Goal: Task Accomplishment & Management: Use online tool/utility

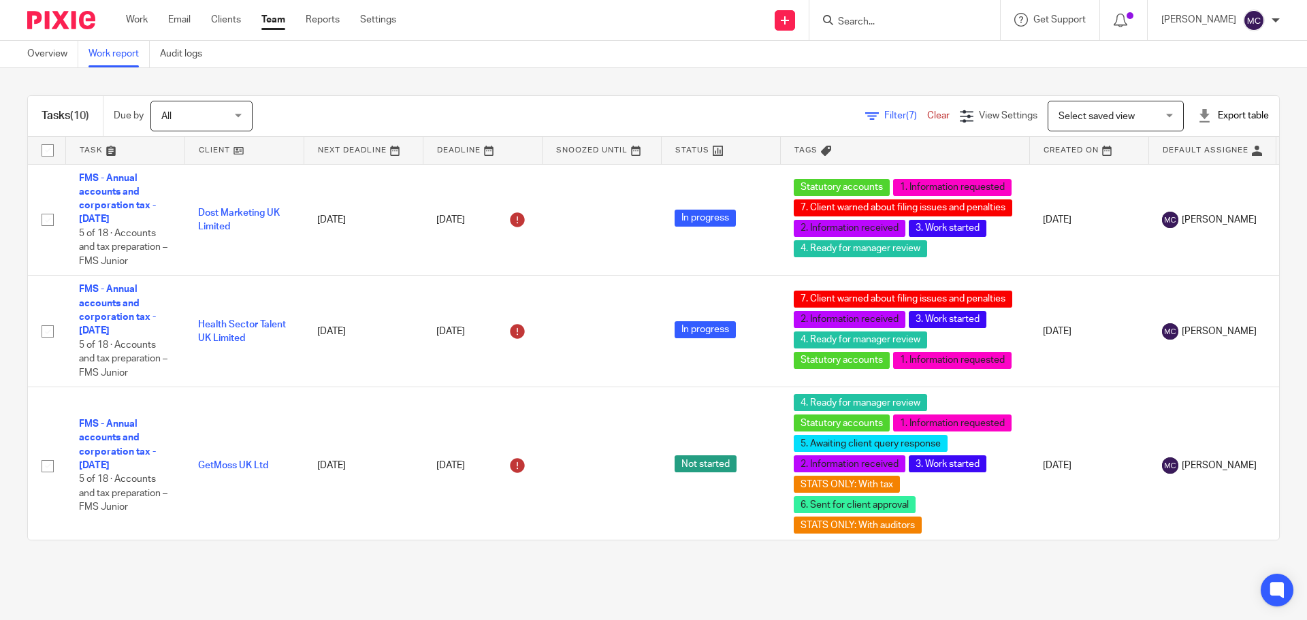
scroll to position [875, 0]
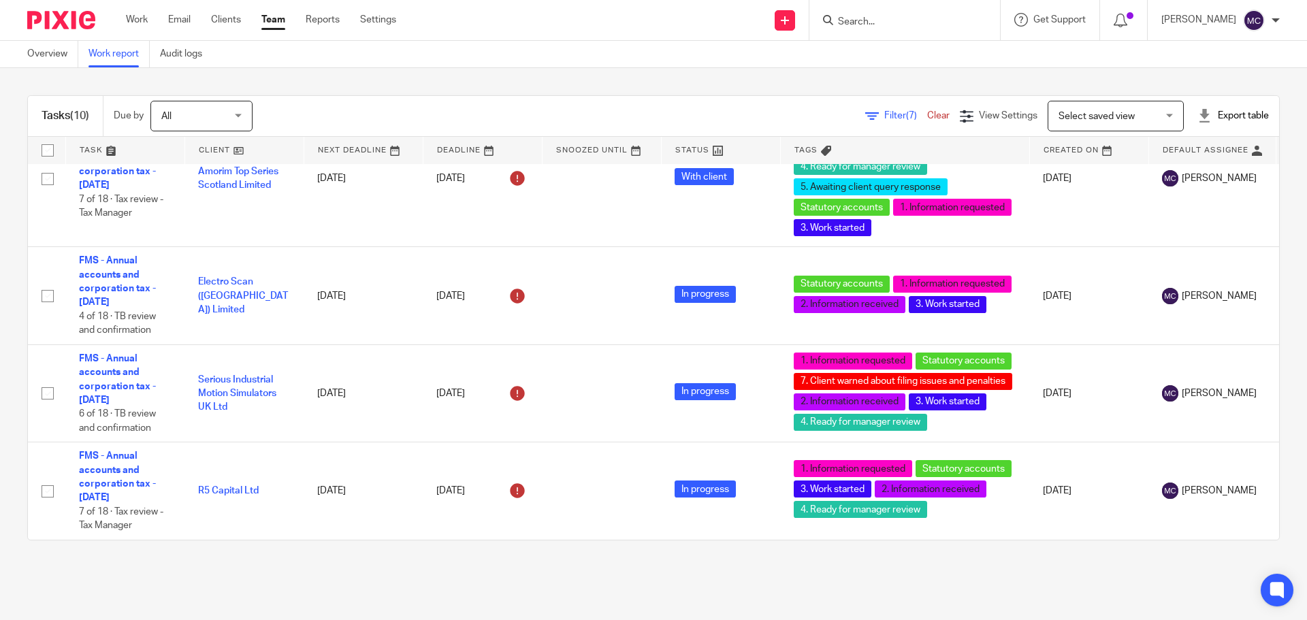
click at [877, 19] on input "Search" at bounding box center [898, 22] width 123 height 12
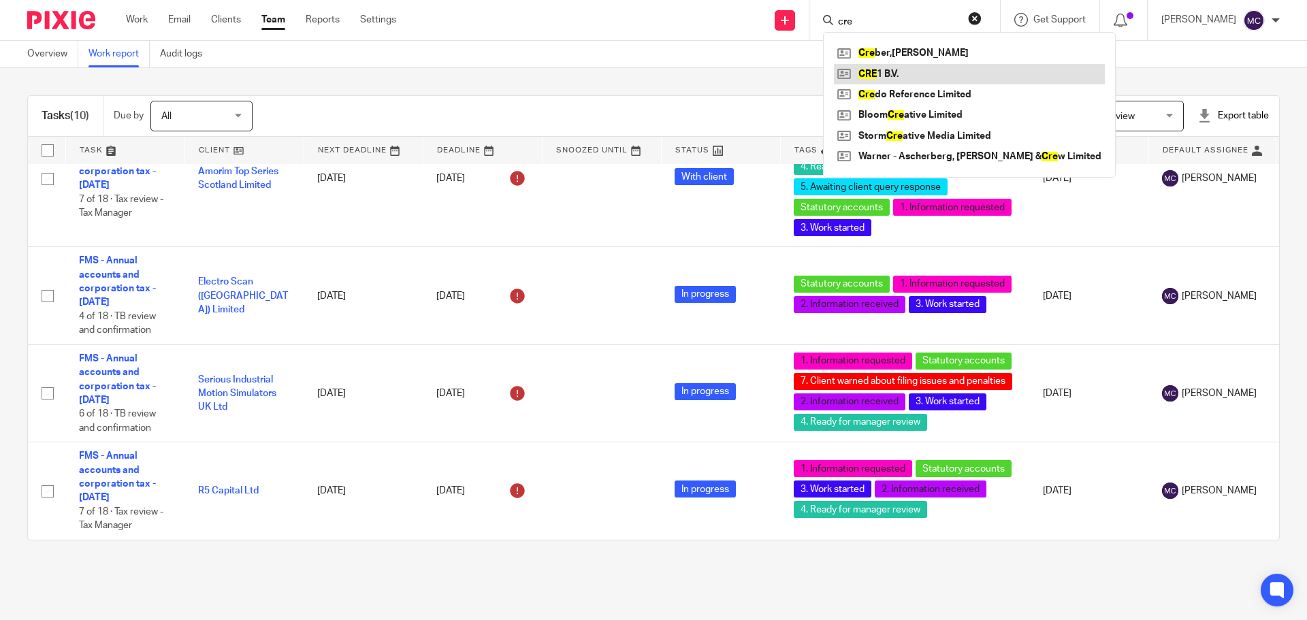
type input "cre"
click at [896, 74] on link at bounding box center [969, 74] width 271 height 20
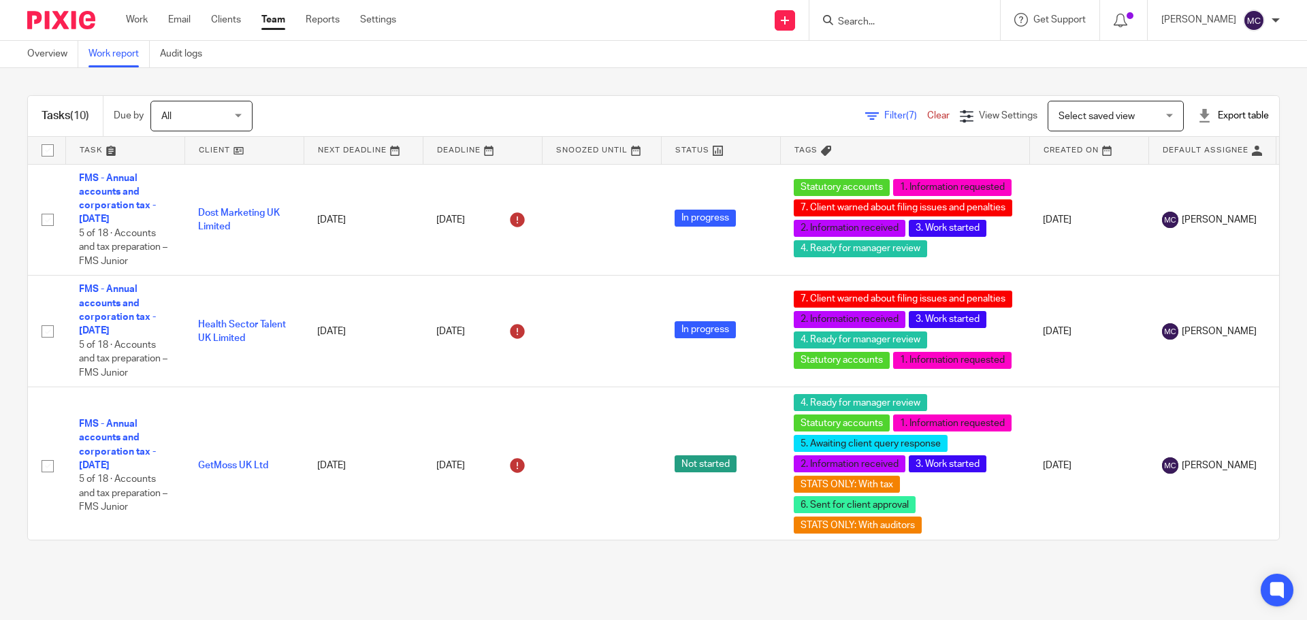
click at [1094, 111] on span "Select saved view" at bounding box center [1108, 115] width 99 height 29
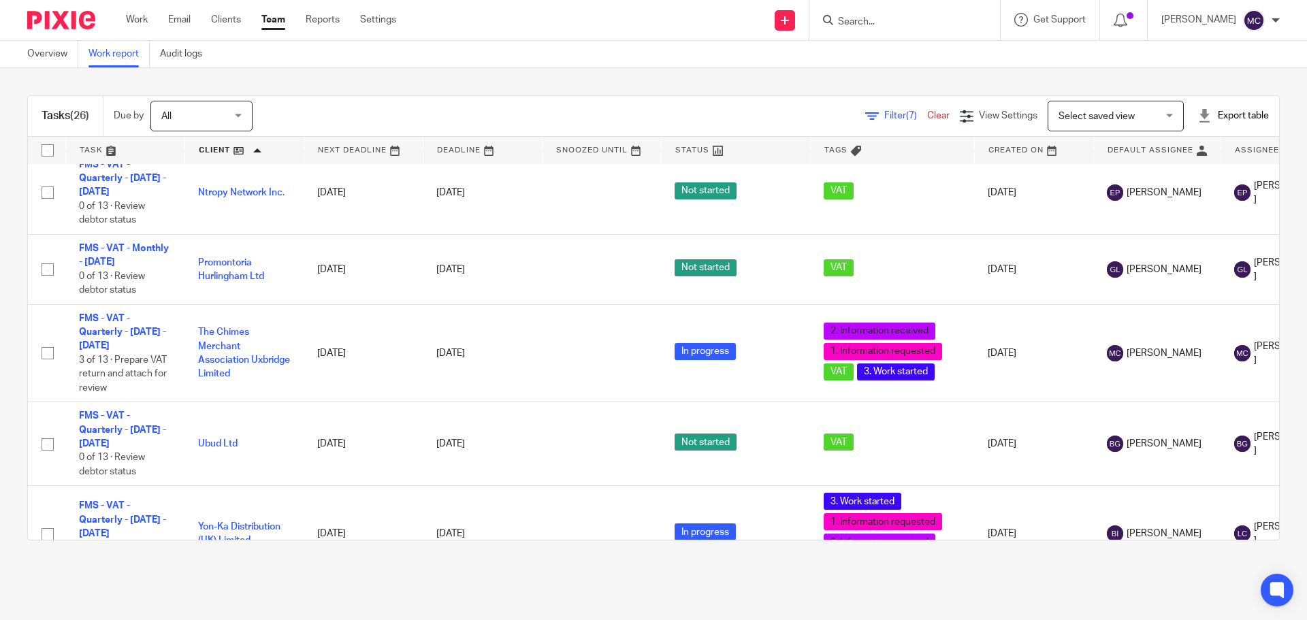
scroll to position [1958, 0]
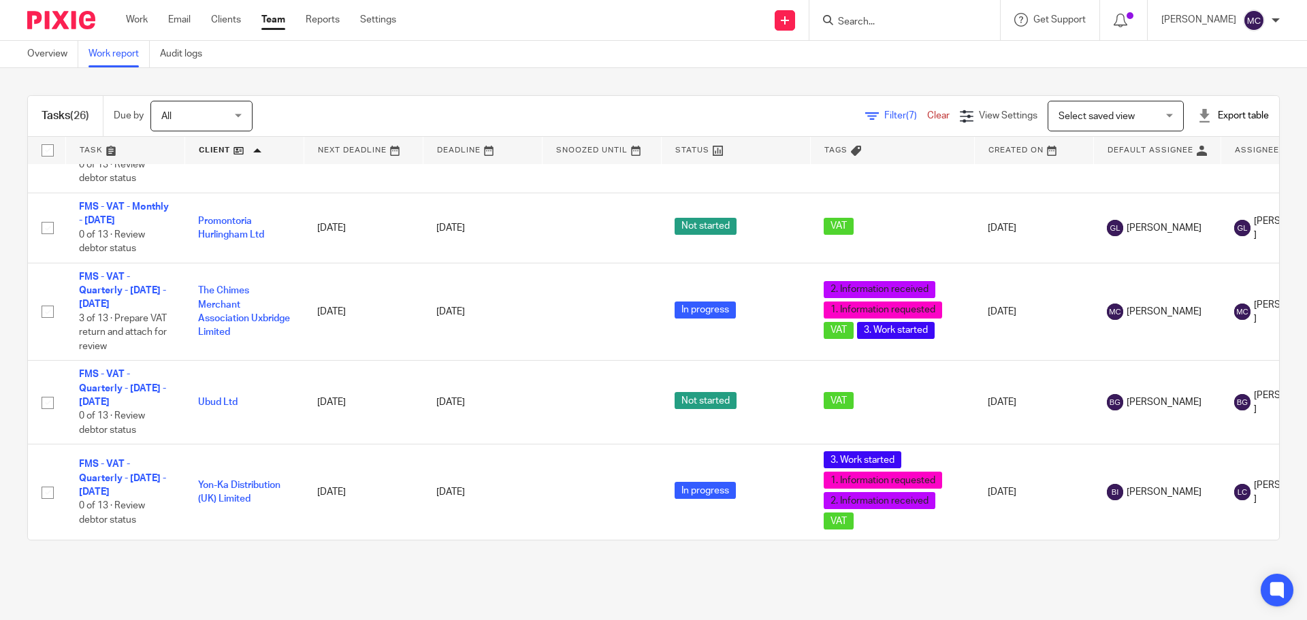
click at [884, 114] on span "Filter (7)" at bounding box center [905, 116] width 43 height 10
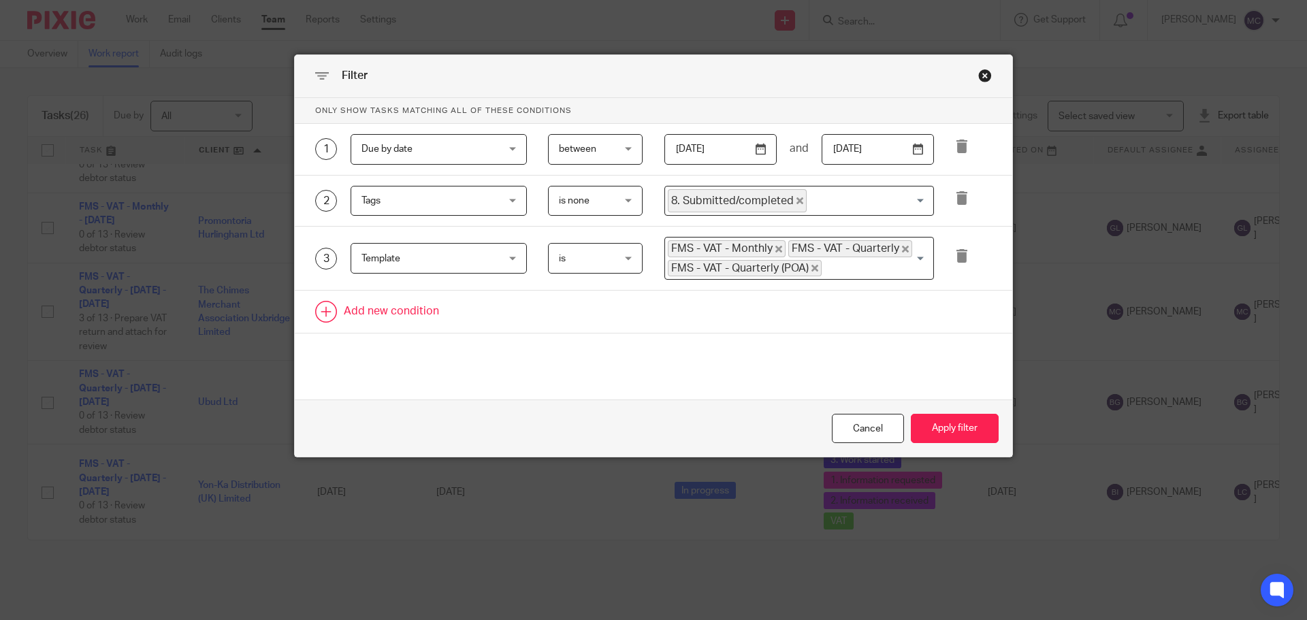
click at [416, 312] on link at bounding box center [653, 312] width 717 height 42
click at [860, 195] on input "Search for option" at bounding box center [867, 201] width 118 height 24
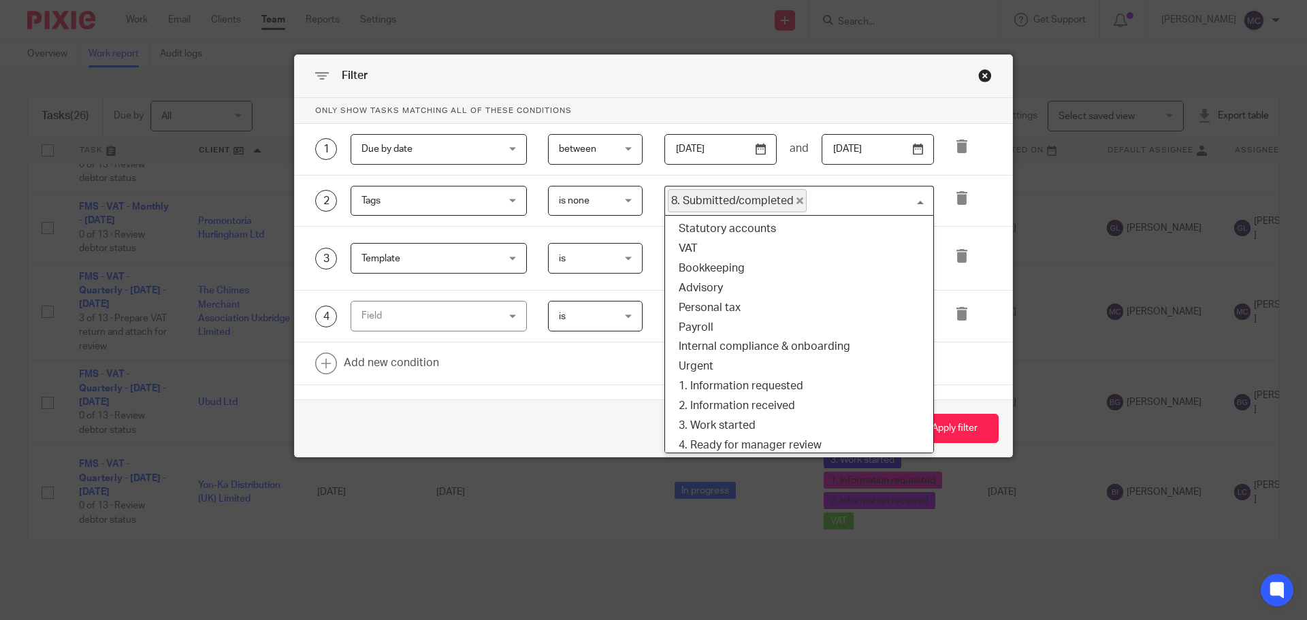
scroll to position [121, 0]
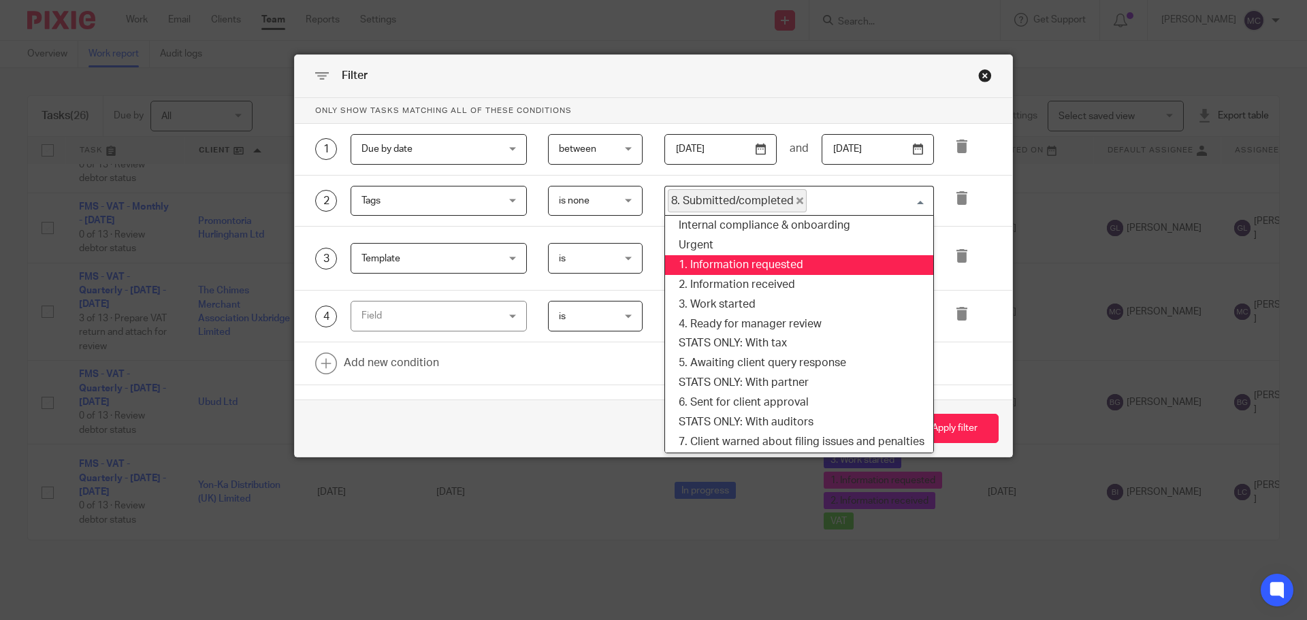
click at [782, 263] on li "1. Information requested" at bounding box center [799, 265] width 268 height 20
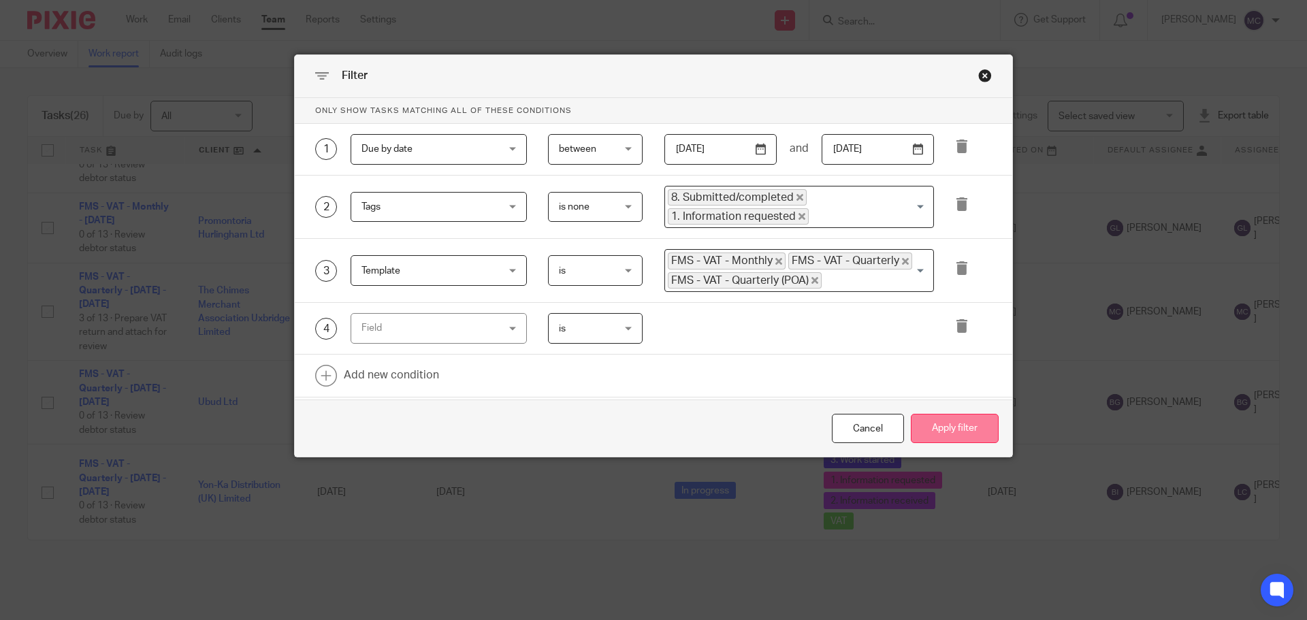
click at [959, 430] on button "Apply filter" at bounding box center [955, 428] width 88 height 29
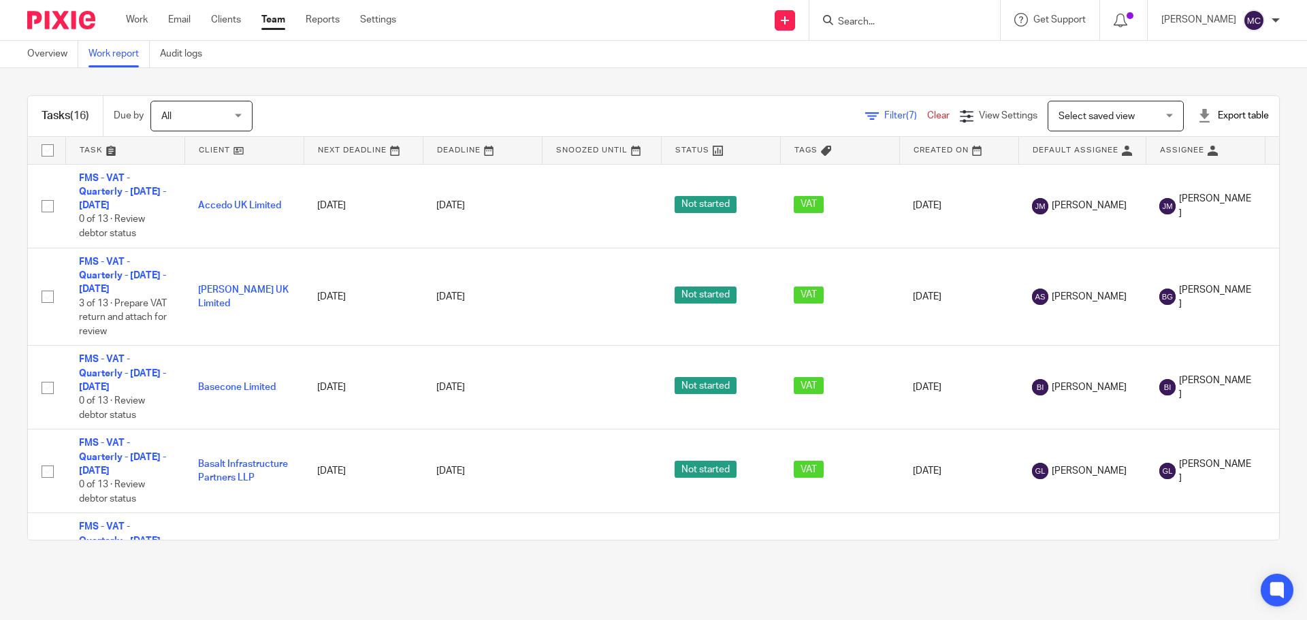
click at [1108, 151] on link at bounding box center [1082, 150] width 127 height 27
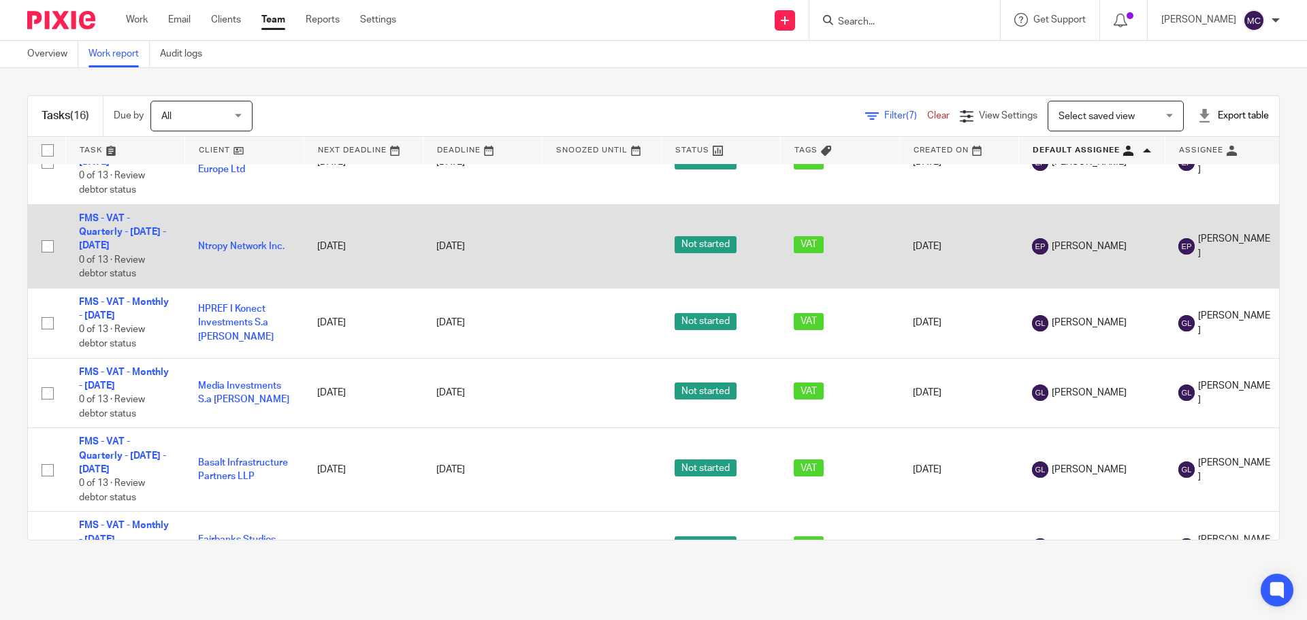
scroll to position [613, 0]
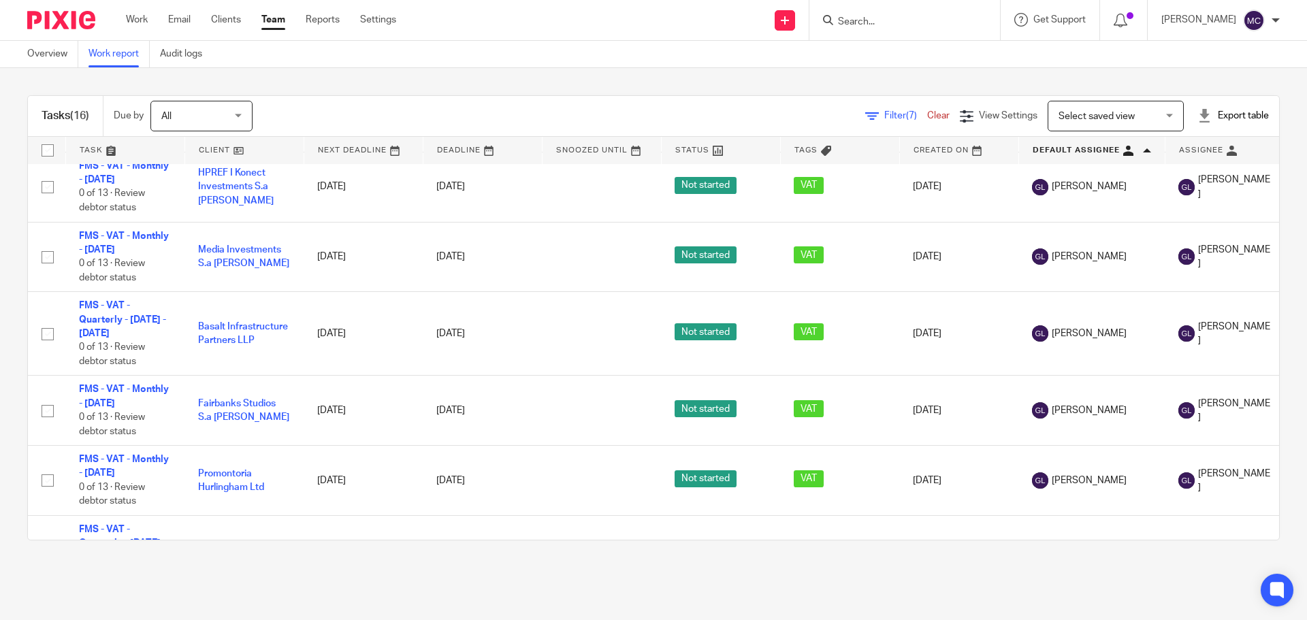
click at [884, 118] on span "Filter (7)" at bounding box center [905, 116] width 43 height 10
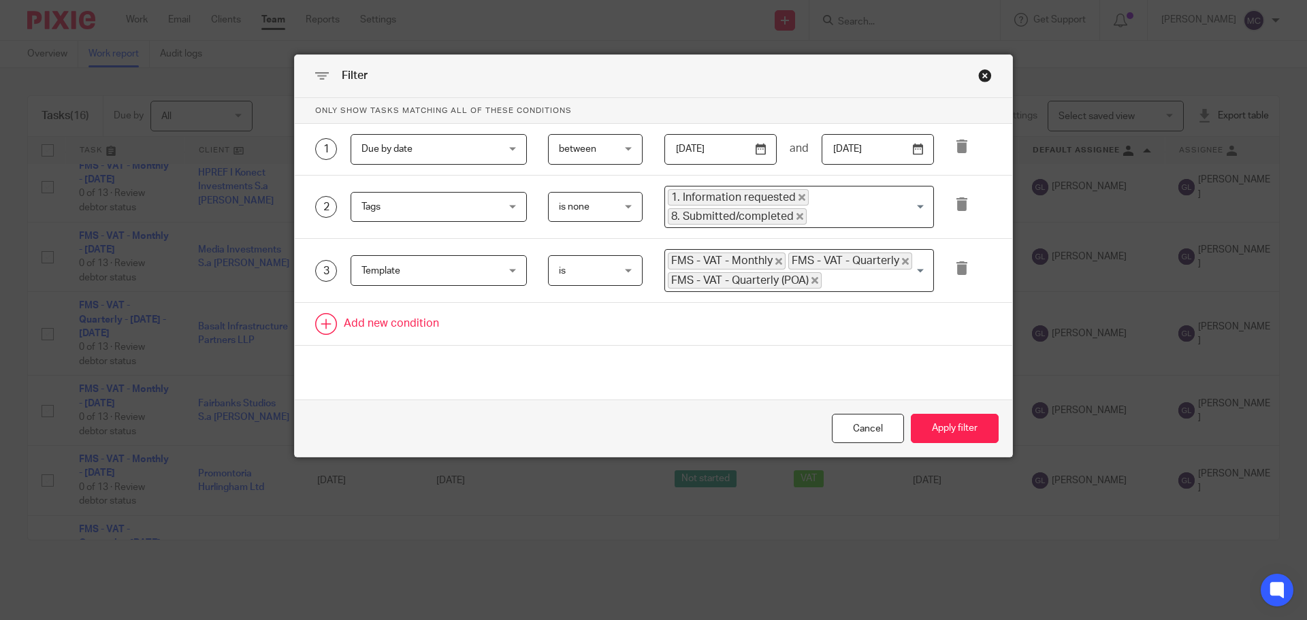
click at [414, 331] on link at bounding box center [653, 324] width 717 height 42
click at [504, 331] on div "Field" at bounding box center [439, 328] width 176 height 31
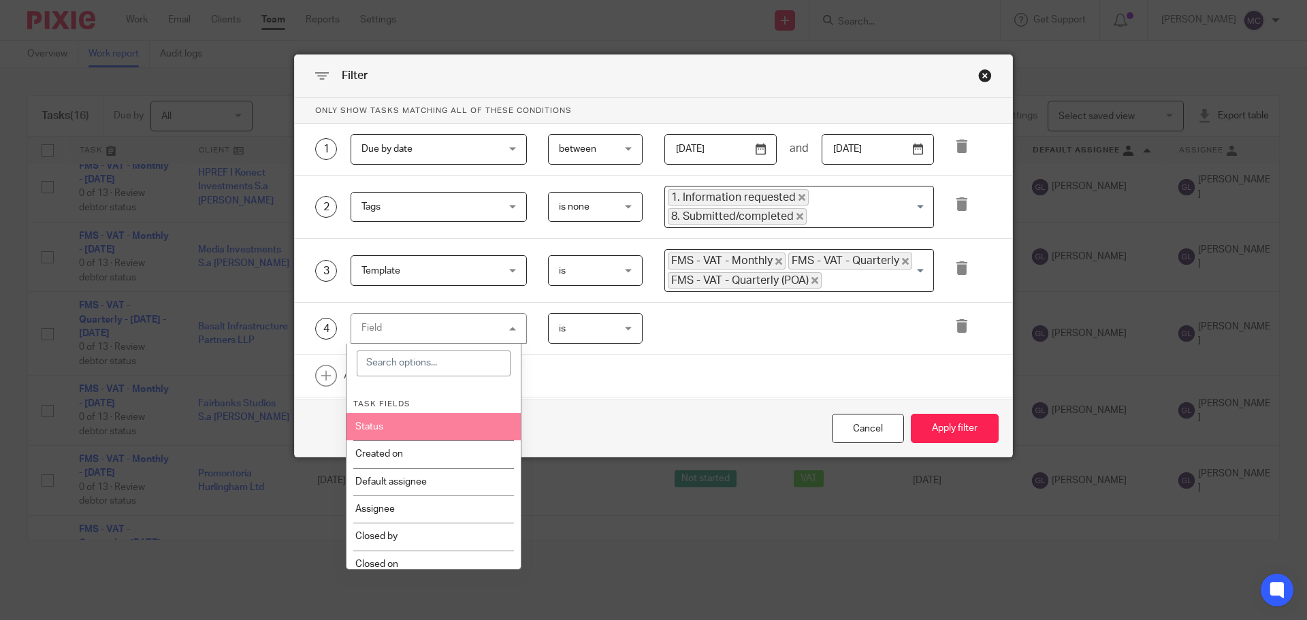
click at [451, 358] on input "search" at bounding box center [434, 364] width 155 height 26
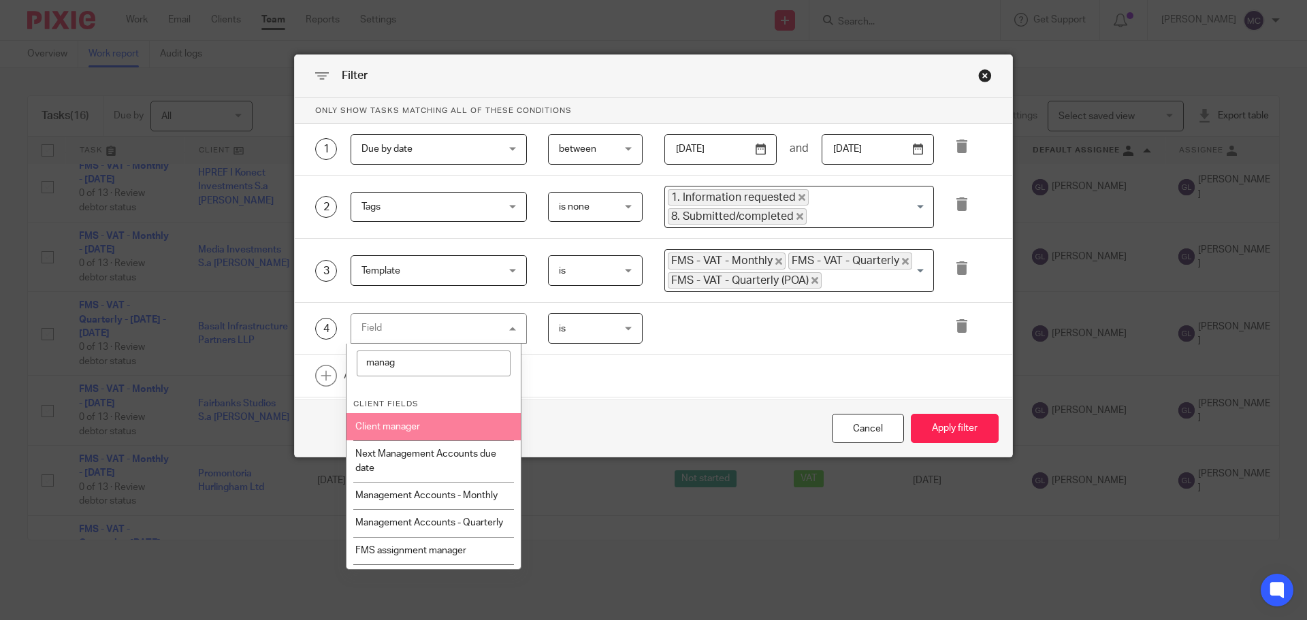
type input "manag"
click at [432, 428] on li "Client manager" at bounding box center [433, 426] width 175 height 27
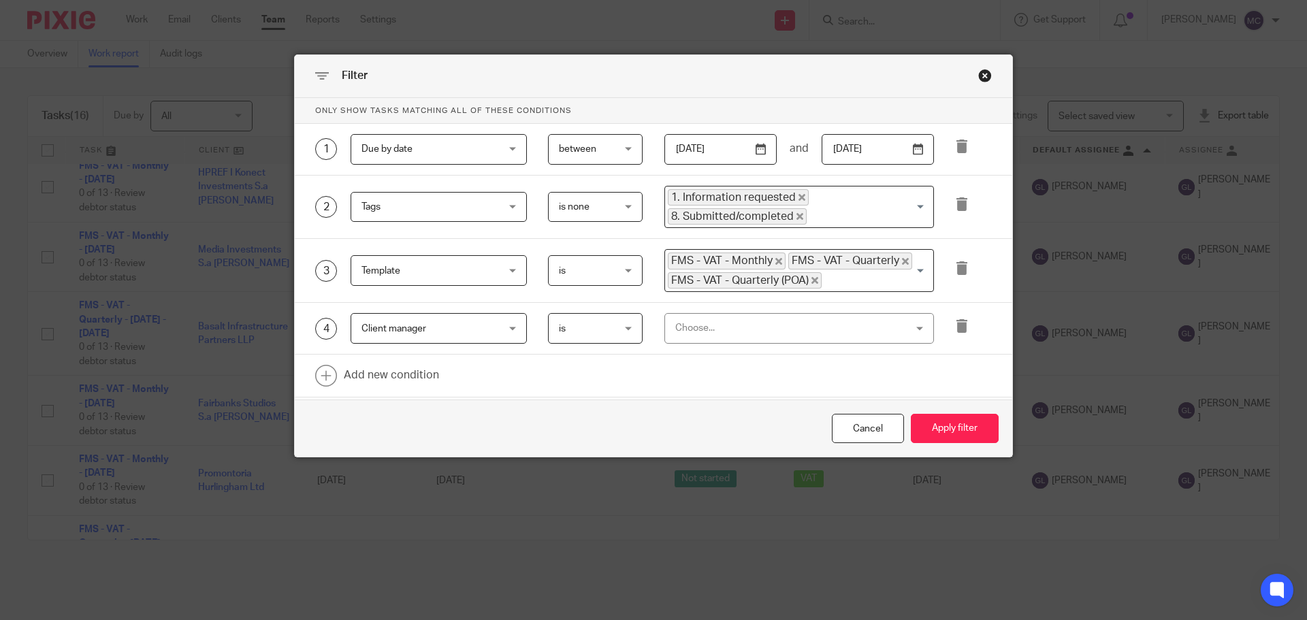
click at [667, 324] on div "Choose..." at bounding box center [799, 328] width 270 height 31
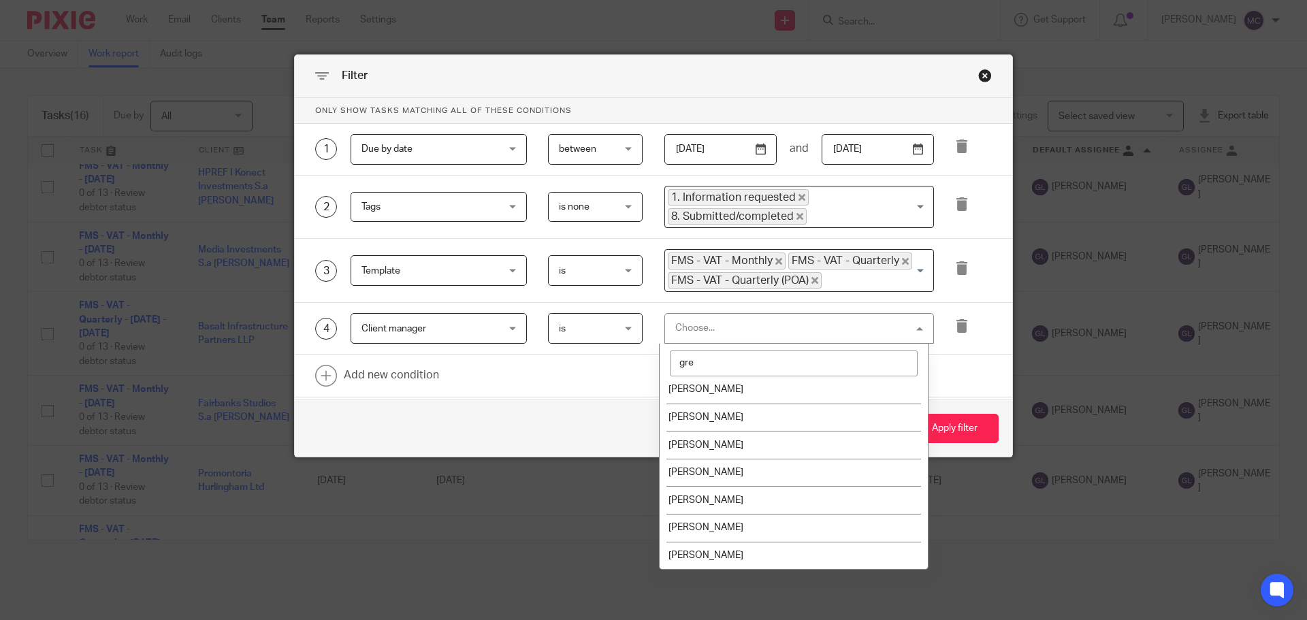
scroll to position [0, 0]
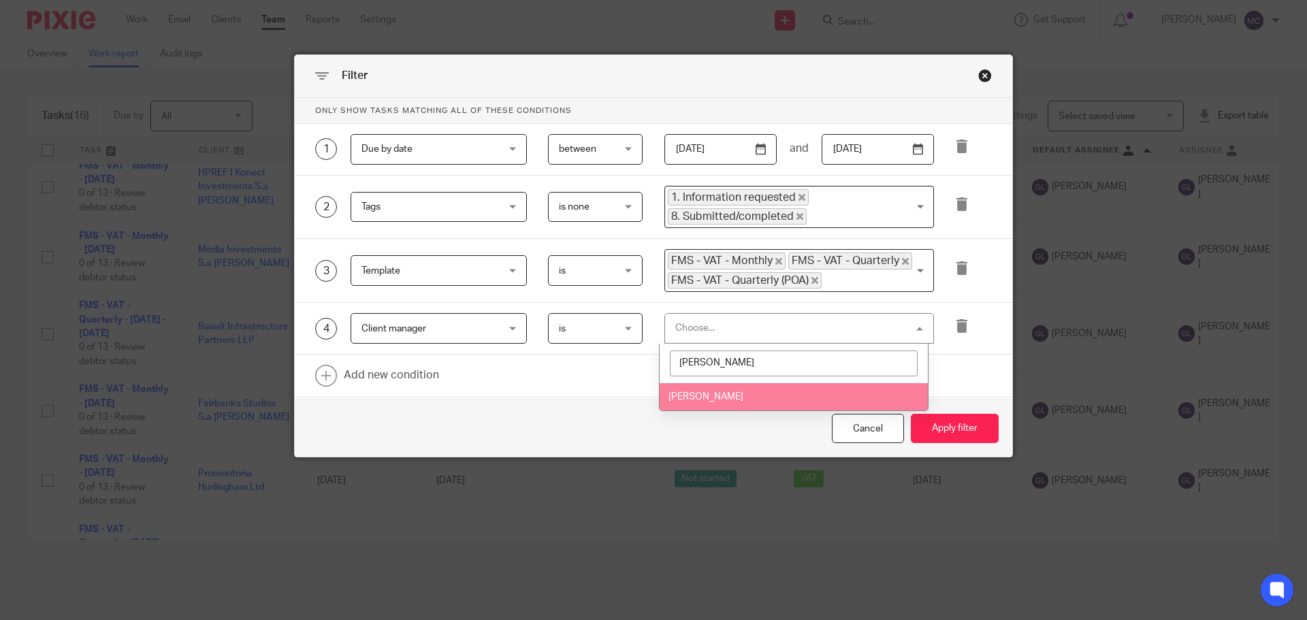
type input "greg"
click at [764, 390] on li "[PERSON_NAME]" at bounding box center [794, 397] width 268 height 28
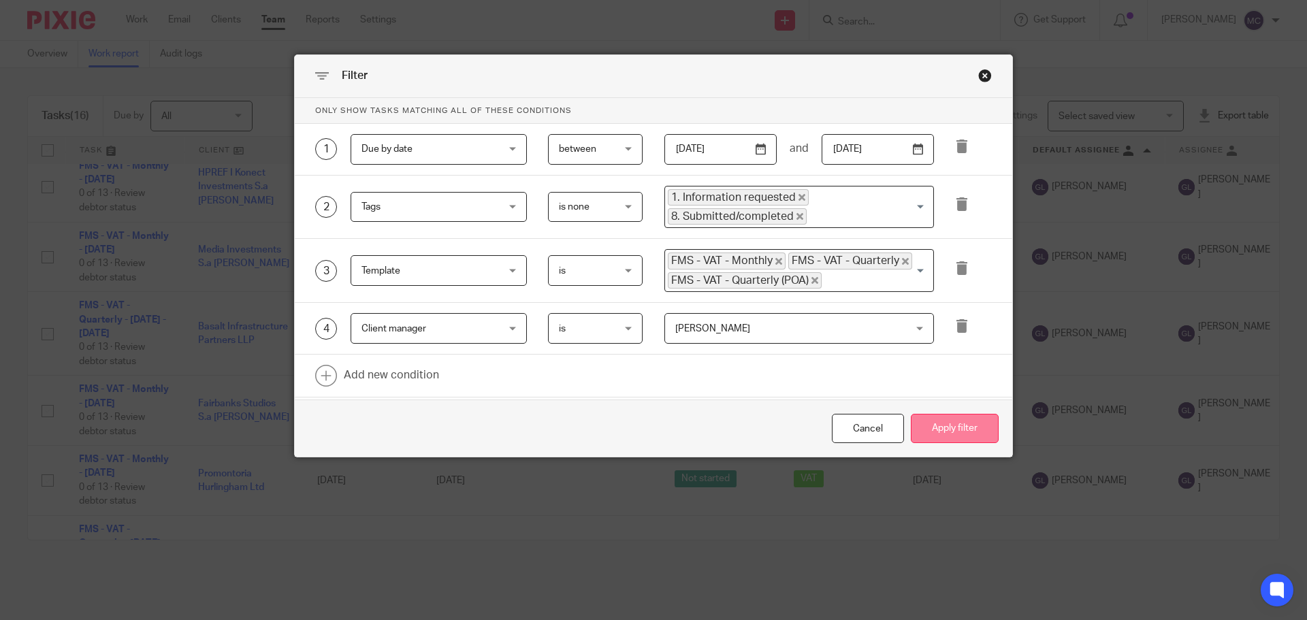
click at [939, 431] on button "Apply filter" at bounding box center [955, 428] width 88 height 29
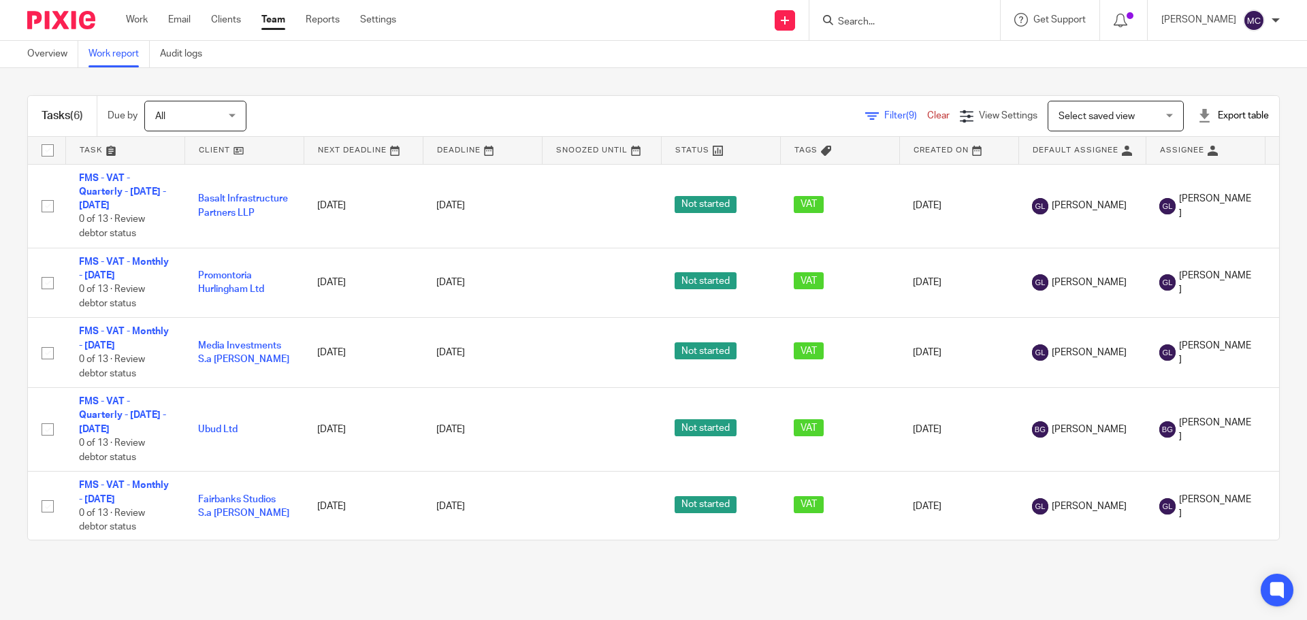
click at [884, 114] on span "Filter (9)" at bounding box center [905, 116] width 43 height 10
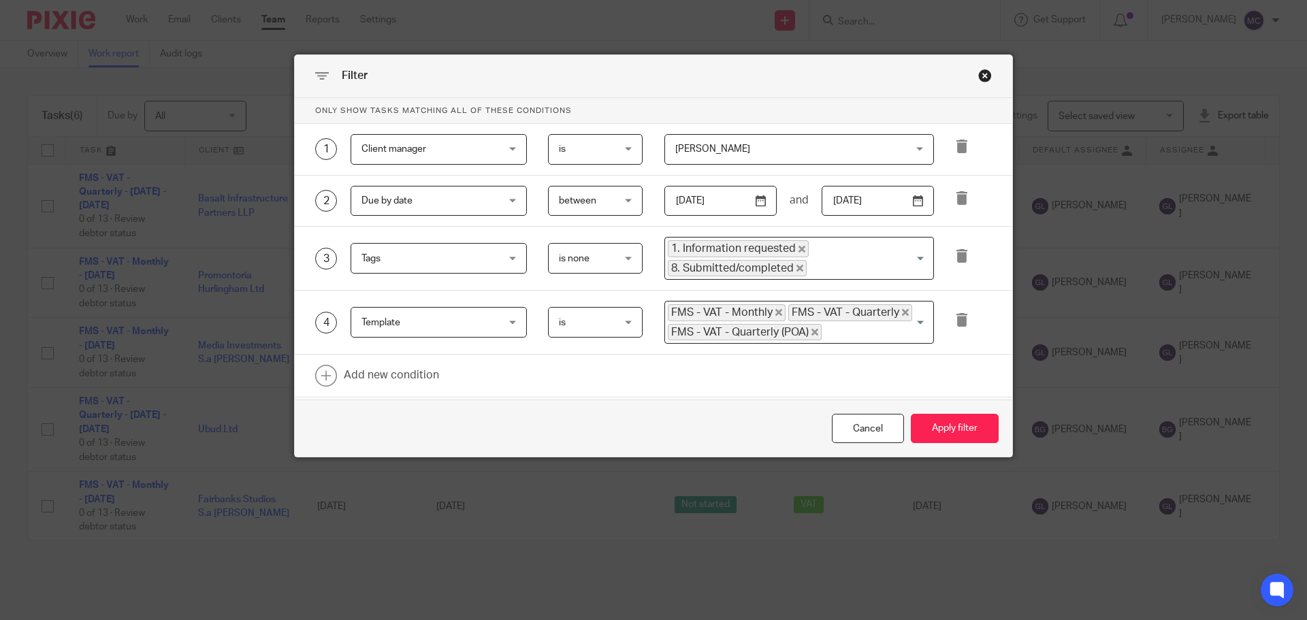
click at [459, 148] on span "Client manager" at bounding box center [426, 149] width 131 height 29
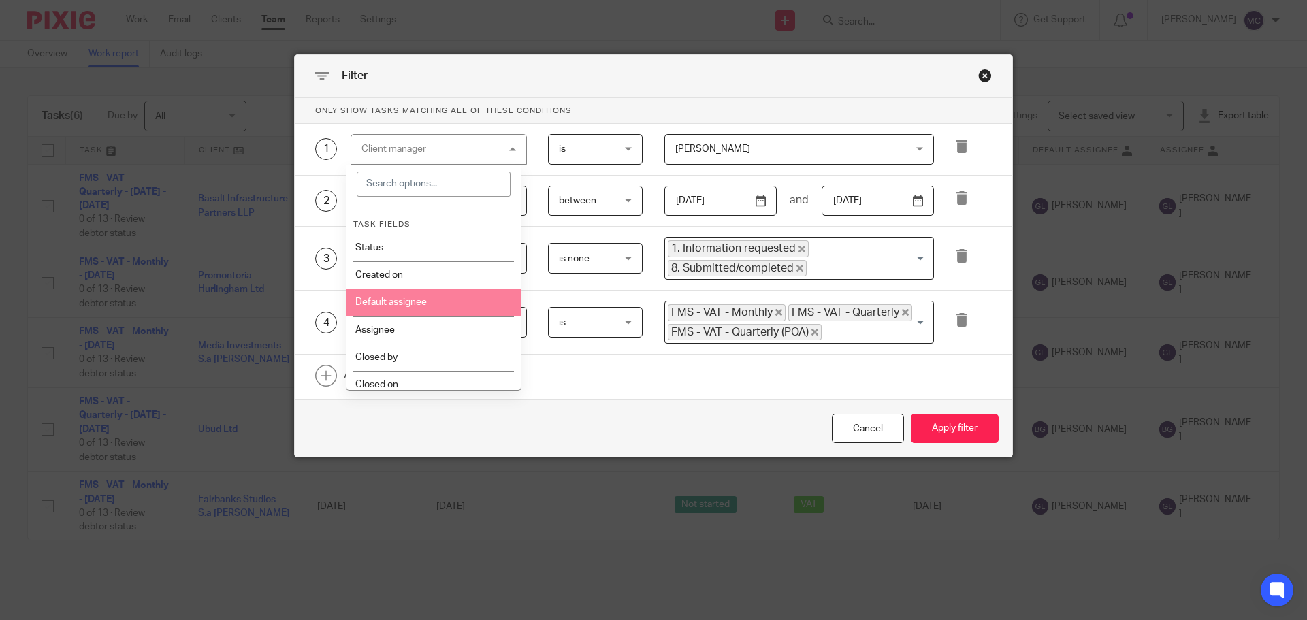
click at [421, 308] on li "Default assignee" at bounding box center [433, 302] width 175 height 27
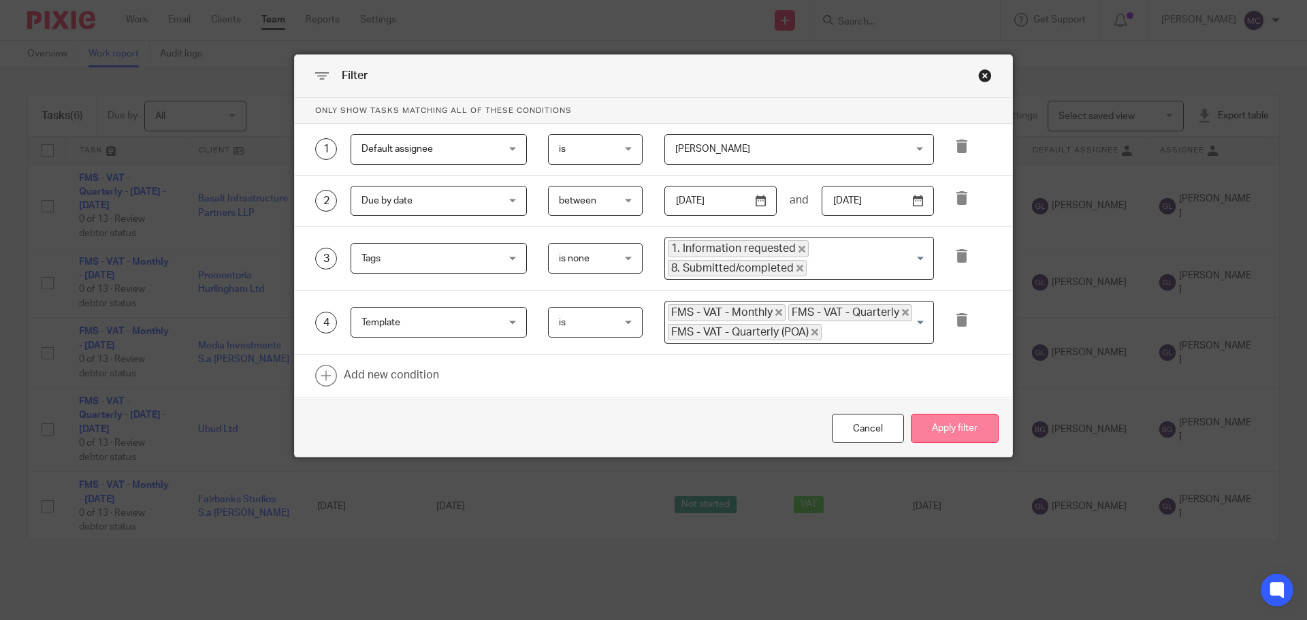
click at [952, 428] on button "Apply filter" at bounding box center [955, 428] width 88 height 29
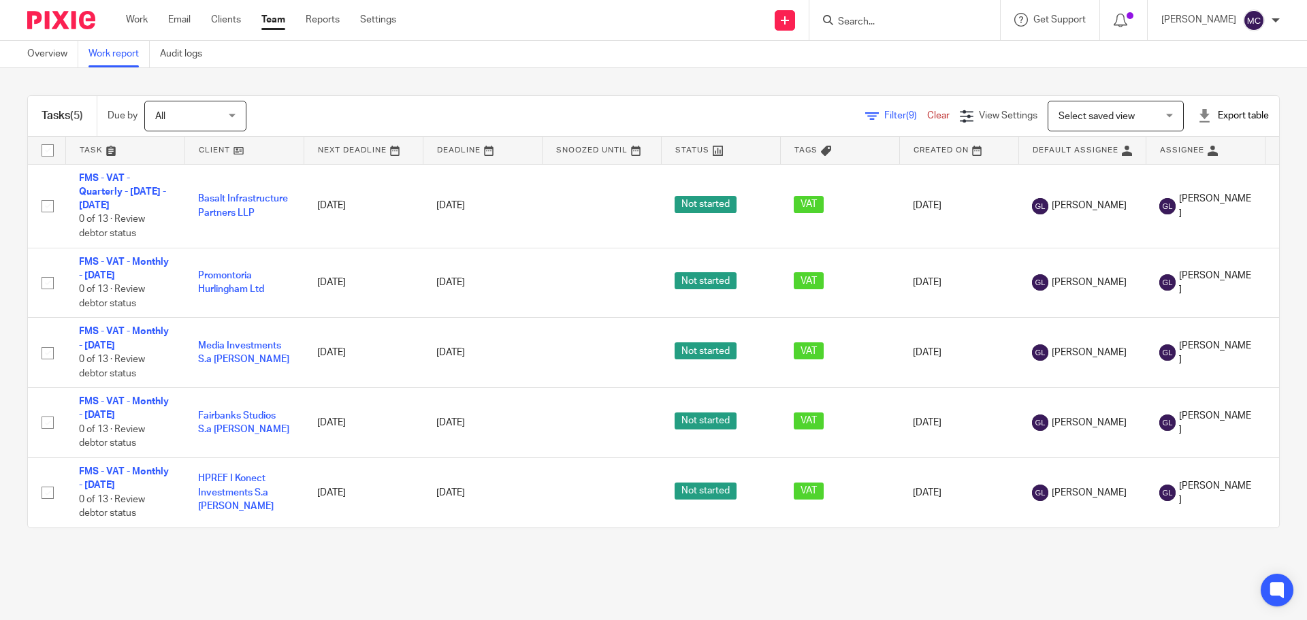
click at [884, 116] on span "Filter (9)" at bounding box center [905, 116] width 43 height 10
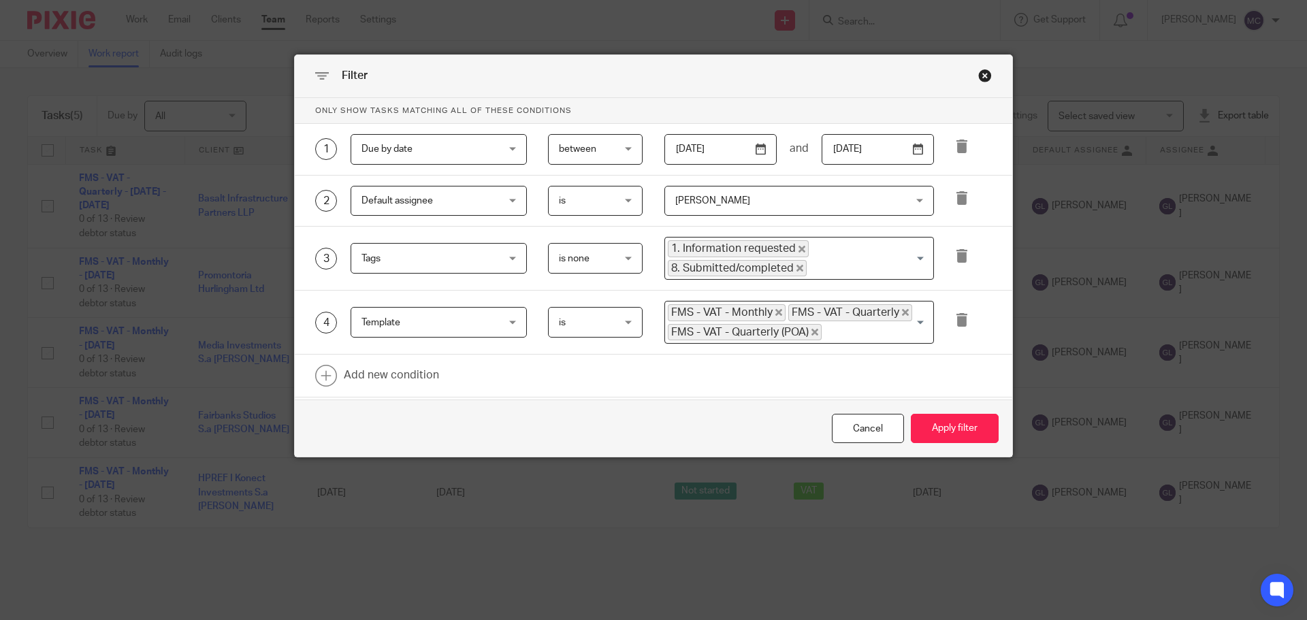
click at [798, 249] on icon "Deselect 1. Information requested" at bounding box center [801, 249] width 7 height 7
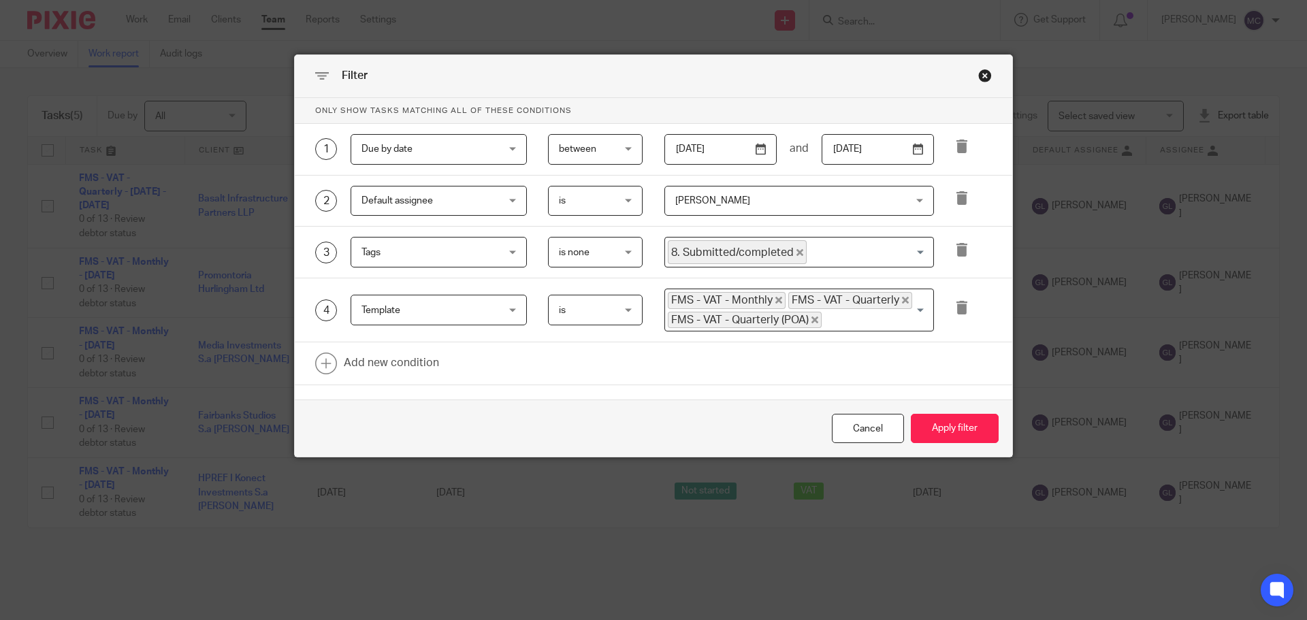
click at [964, 204] on div at bounding box center [963, 201] width 58 height 31
click at [956, 201] on icon at bounding box center [962, 198] width 14 height 14
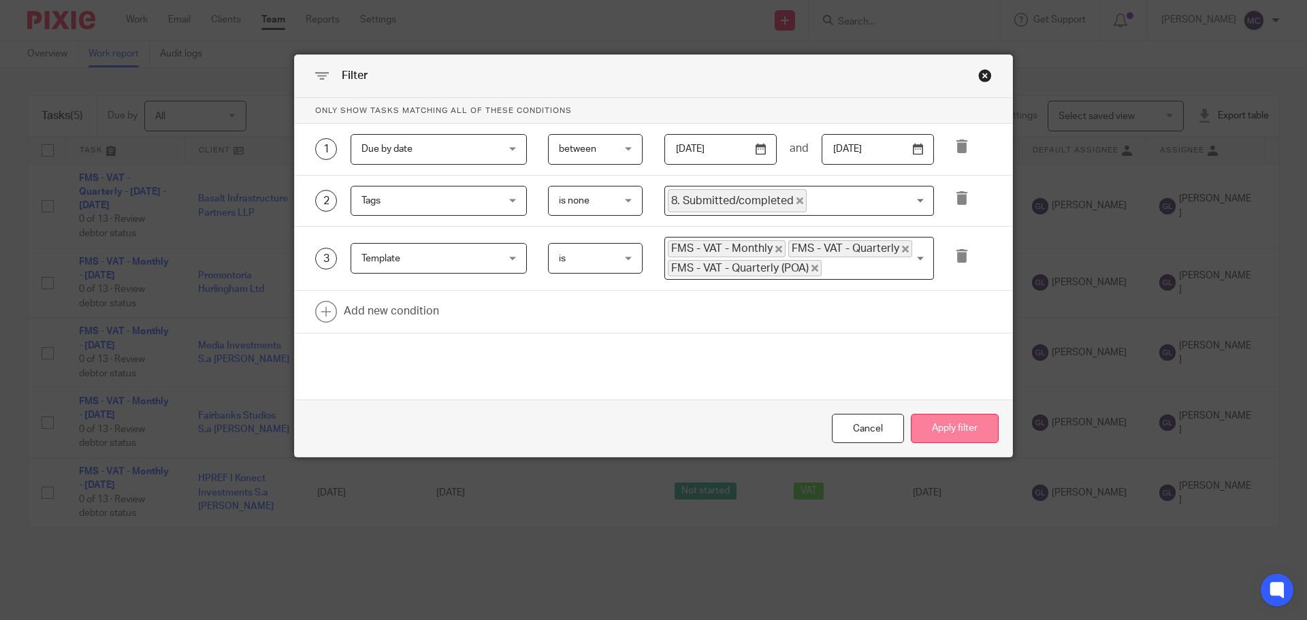
click at [958, 425] on button "Apply filter" at bounding box center [955, 428] width 88 height 29
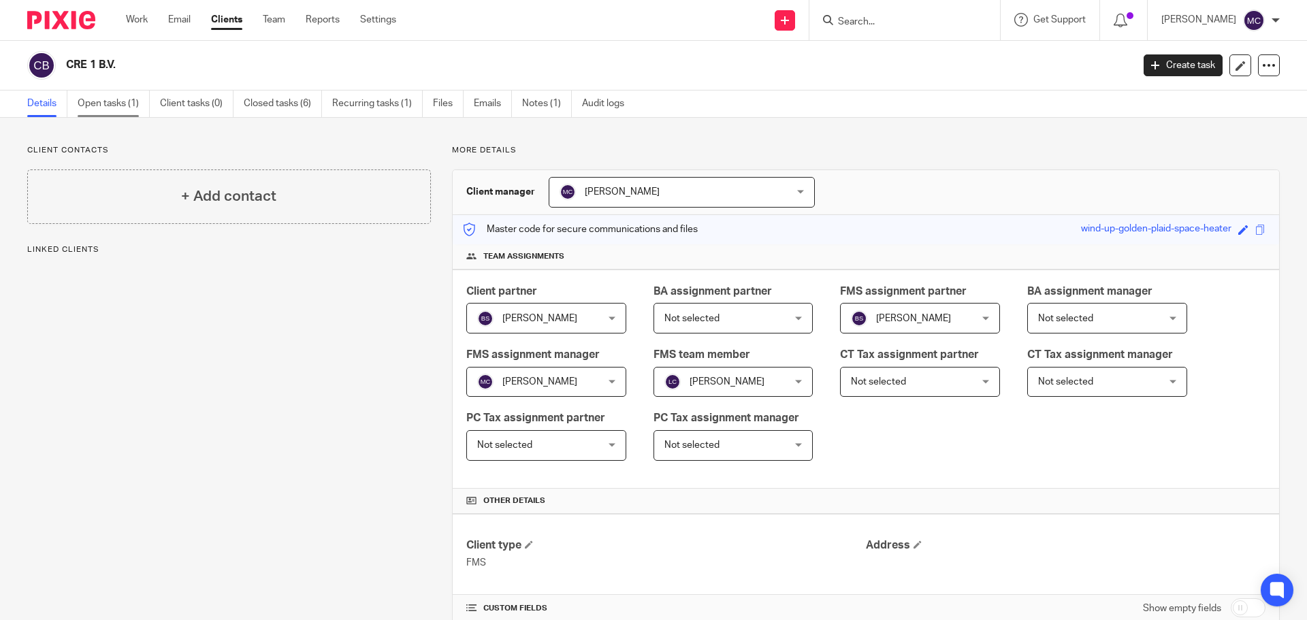
click at [93, 100] on link "Open tasks (1)" at bounding box center [114, 104] width 72 height 27
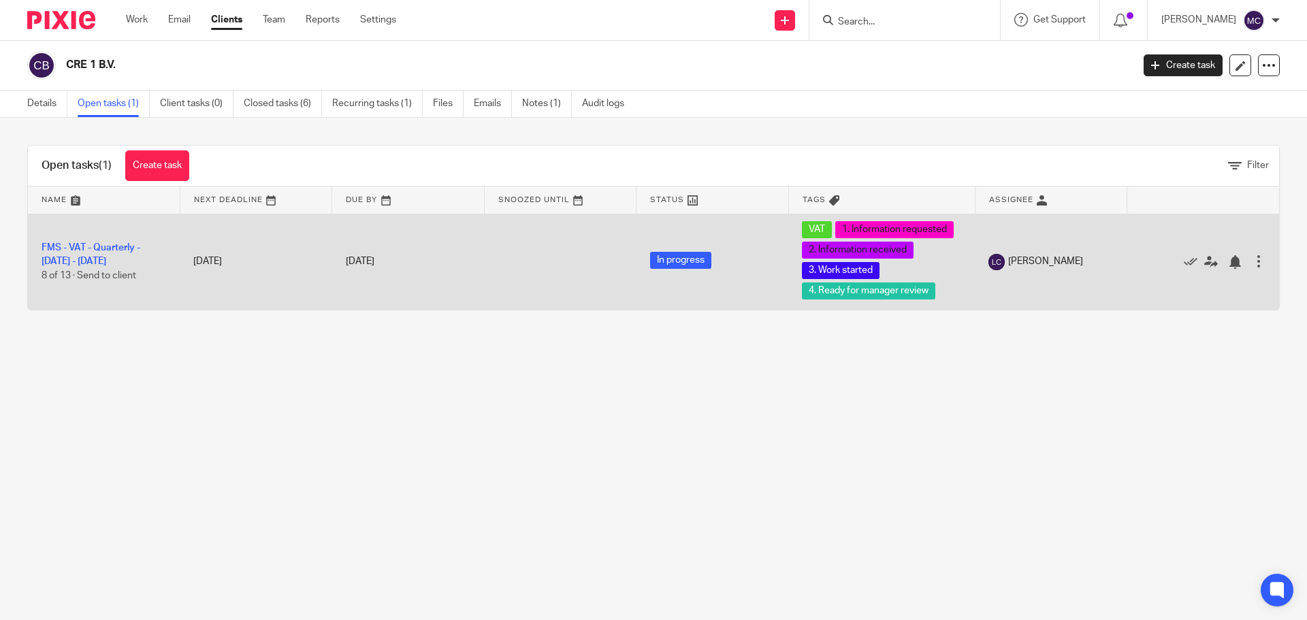
click at [86, 256] on td "FMS - VAT - Quarterly - June - August, 2025 8 of 13 · Send to client" at bounding box center [104, 262] width 152 height 96
click at [88, 256] on td "FMS - VAT - Quarterly - June - August, 2025 8 of 13 · Send to client" at bounding box center [104, 262] width 152 height 96
click at [94, 263] on link "FMS - VAT - Quarterly - June - August, 2025" at bounding box center [91, 254] width 99 height 23
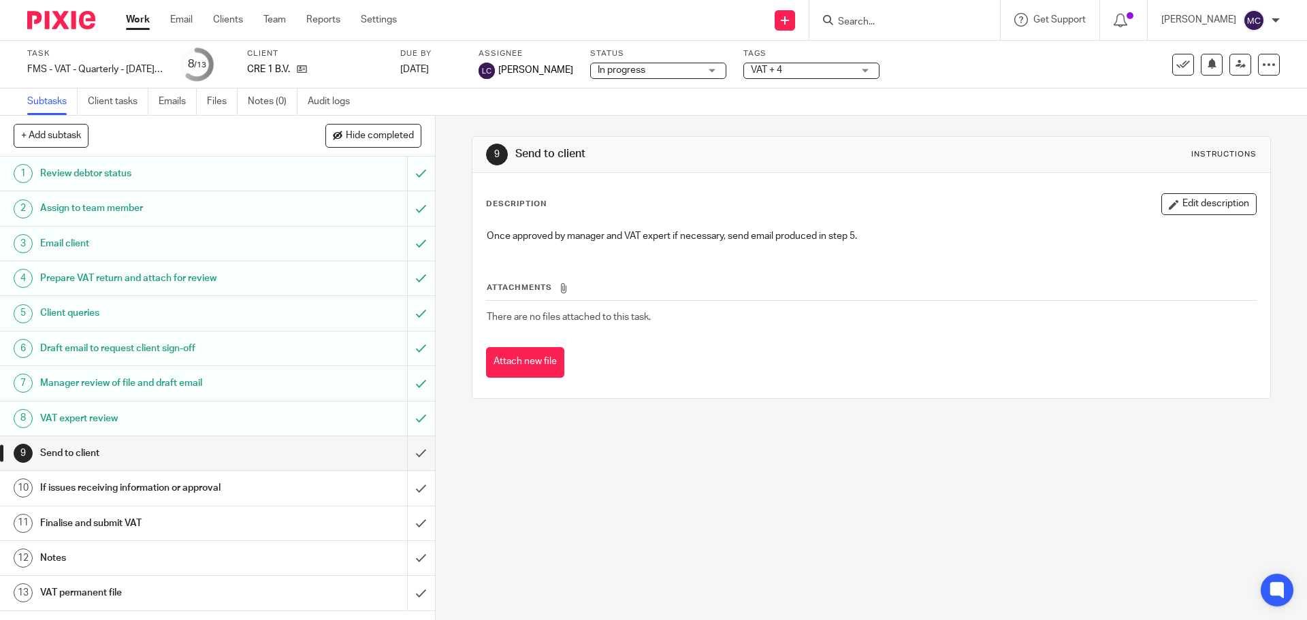
click at [224, 411] on h1 "VAT expert review" at bounding box center [158, 418] width 236 height 20
